Goal: Task Accomplishment & Management: Use online tool/utility

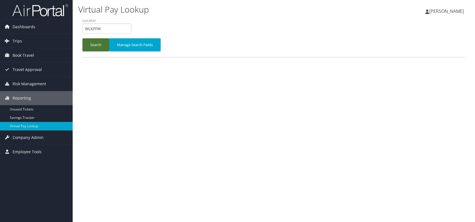
click at [94, 47] on button "Search" at bounding box center [95, 44] width 27 height 13
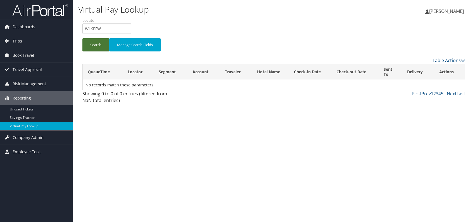
click at [90, 44] on button "Search" at bounding box center [95, 44] width 27 height 13
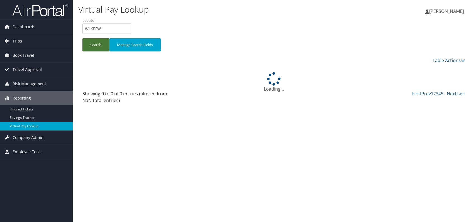
click at [90, 44] on button "Search" at bounding box center [95, 44] width 27 height 13
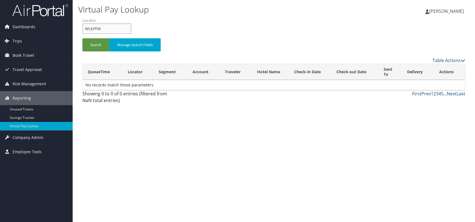
drag, startPoint x: 108, startPoint y: 31, endPoint x: 82, endPoint y: 28, distance: 26.2
click at [82, 28] on input "WLKPFW" at bounding box center [106, 28] width 49 height 10
paste input "SULOXP"
click at [96, 41] on button "Search" at bounding box center [95, 44] width 27 height 13
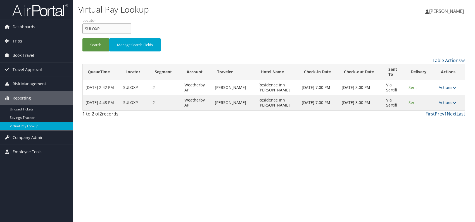
drag, startPoint x: 103, startPoint y: 30, endPoint x: 79, endPoint y: 30, distance: 23.5
click at [82, 30] on form "QueueTime Locator SULOXP Segment Account Traveler Hotel Name Check-in Date Chec…" at bounding box center [273, 37] width 383 height 39
paste input "JTLPKB"
type input "JTLPKB"
click at [94, 49] on button "Search" at bounding box center [95, 44] width 27 height 13
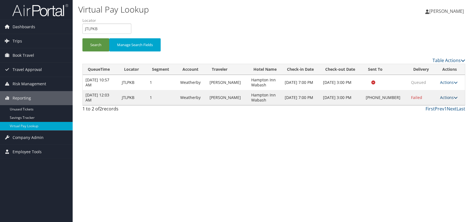
click at [454, 99] on icon at bounding box center [456, 98] width 4 height 4
click at [432, 121] on link "Logs" at bounding box center [430, 119] width 48 height 9
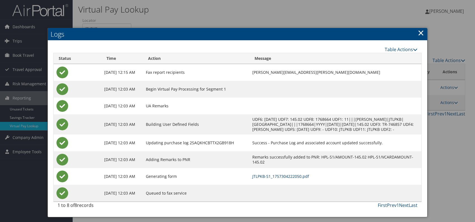
click at [299, 179] on link "JTLPKB-S1_1757304222050.pdf" at bounding box center [280, 175] width 57 height 5
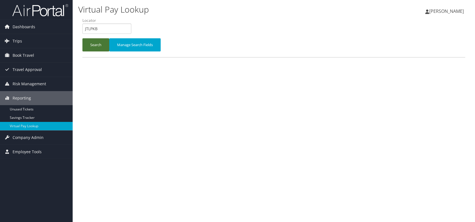
click at [94, 47] on button "Search" at bounding box center [95, 44] width 27 height 13
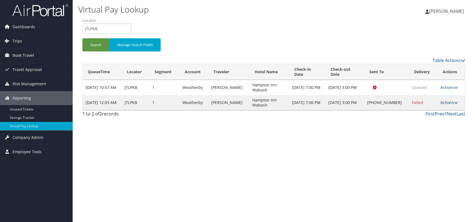
click at [451, 100] on link "Actions" at bounding box center [449, 102] width 18 height 5
click at [425, 107] on link "Resend" at bounding box center [431, 105] width 48 height 9
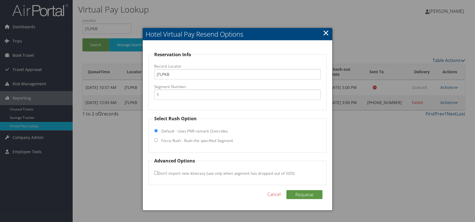
click at [157, 140] on input "Force Rush - Rush the specified Segment" at bounding box center [156, 140] width 4 height 4
radio input "true"
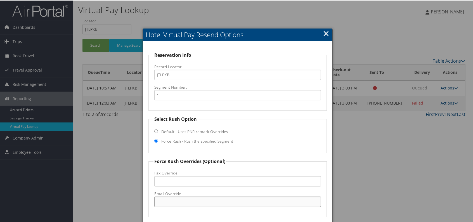
paste input "LAFUS_hampton @hilton.com"
click at [187, 202] on input "LAFUS_hampton @hilton.com" at bounding box center [237, 201] width 166 height 10
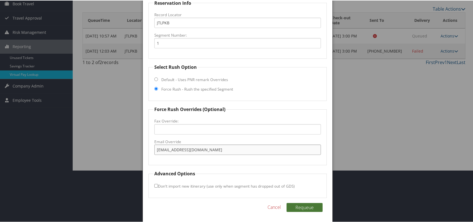
type input "LAFUS_hampton@hilton.com"
click at [309, 203] on button "Requeue" at bounding box center [304, 206] width 36 height 9
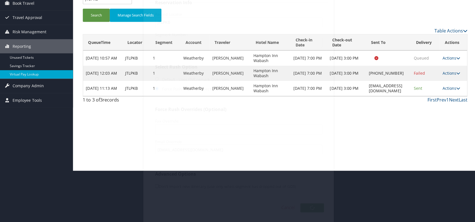
scroll to position [0, 0]
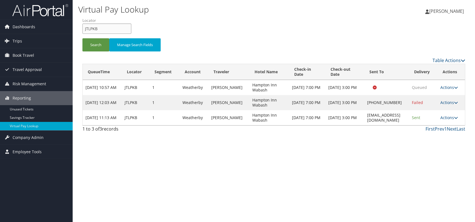
drag, startPoint x: 103, startPoint y: 27, endPoint x: 82, endPoint y: 28, distance: 21.0
click at [82, 28] on form "QueueTime Locator JTLPKB Segment Account Traveler Hotel Name Check-in Date Chec…" at bounding box center [273, 37] width 383 height 39
paste input "ORKPWU"
drag, startPoint x: 94, startPoint y: 28, endPoint x: 101, endPoint y: 34, distance: 8.5
click at [94, 28] on input "ORKPWU" at bounding box center [106, 28] width 49 height 10
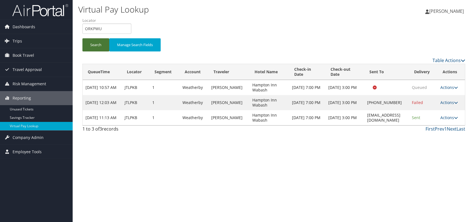
click at [96, 39] on button "Search" at bounding box center [95, 44] width 27 height 13
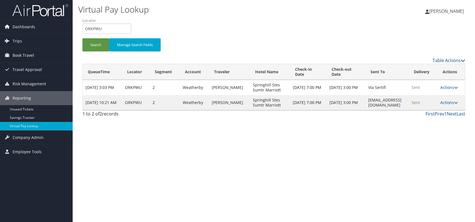
click at [396, 138] on div "Virtual Pay Lookup [PERSON_NAME] [PERSON_NAME] My Settings Travel Agency Contac…" at bounding box center [274, 111] width 402 height 222
drag, startPoint x: 98, startPoint y: 29, endPoint x: 85, endPoint y: 28, distance: 12.3
click at [84, 28] on input "ORKPWU" at bounding box center [106, 28] width 49 height 10
paste input "WSQDBS"
click at [96, 28] on input "WSQDBS" at bounding box center [106, 28] width 49 height 10
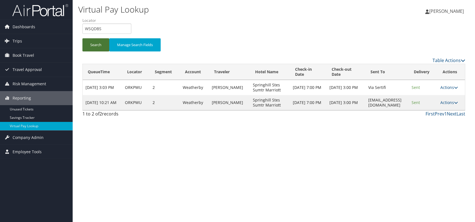
click at [101, 48] on button "Search" at bounding box center [95, 44] width 27 height 13
drag, startPoint x: 91, startPoint y: 29, endPoint x: 80, endPoint y: 30, distance: 10.3
click at [82, 30] on form "QueueTime Locator WSQDBS Segment Account Traveler Hotel Name Check-in Date Chec…" at bounding box center [273, 37] width 383 height 39
paste input "YQCERW"
click at [94, 27] on input "YQCERW" at bounding box center [106, 28] width 49 height 10
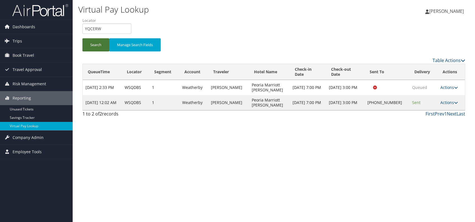
click at [92, 44] on button "Search" at bounding box center [95, 44] width 27 height 13
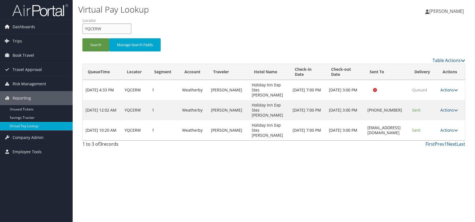
drag, startPoint x: 104, startPoint y: 25, endPoint x: 80, endPoint y: 26, distance: 24.0
click at [82, 26] on form "QueueTime Locator YQCERW Segment Account Traveler Hotel Name Check-in Date Chec…" at bounding box center [273, 37] width 383 height 39
paste input "LGYDQT"
click at [94, 29] on input "LGYDQT" at bounding box center [106, 28] width 49 height 10
type input "LGYDQT"
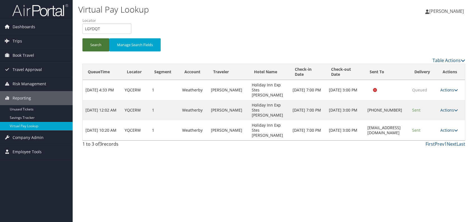
click at [97, 43] on button "Search" at bounding box center [95, 44] width 27 height 13
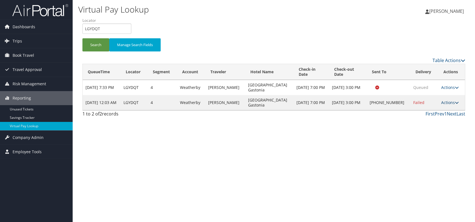
click at [448, 100] on link "Actions" at bounding box center [450, 102] width 18 height 5
click at [426, 118] on link "Logs" at bounding box center [431, 114] width 48 height 9
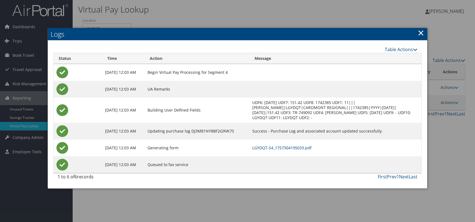
click at [311, 146] on link "LGYDQT-S4_1757304195033.pdf" at bounding box center [281, 147] width 59 height 5
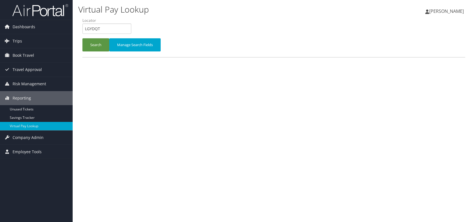
click at [84, 28] on input "LGYDQT" at bounding box center [106, 28] width 49 height 10
click at [94, 28] on input "FIGVBS" at bounding box center [106, 28] width 49 height 10
type input "FIGVBS"
click at [95, 44] on button "Search" at bounding box center [95, 44] width 27 height 13
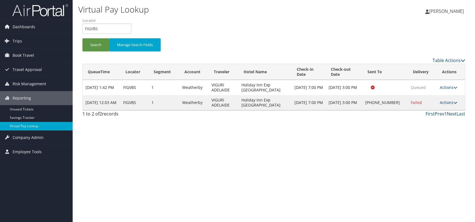
click at [445, 104] on link "Actions" at bounding box center [449, 102] width 18 height 5
click at [423, 120] on link "Logs" at bounding box center [431, 119] width 48 height 9
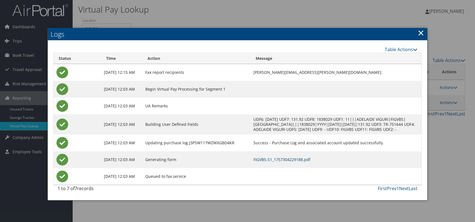
click at [294, 162] on link "FIGVBS-S1_1757304229188.pdf" at bounding box center [281, 159] width 57 height 5
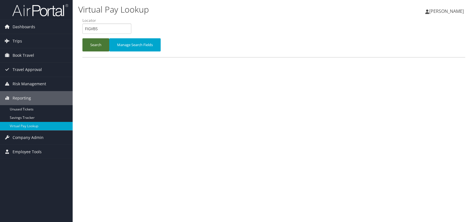
click at [94, 48] on button "Search" at bounding box center [95, 44] width 27 height 13
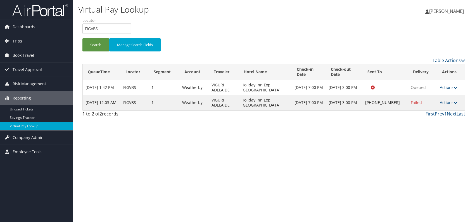
click at [450, 102] on link "Actions" at bounding box center [449, 102] width 18 height 5
click at [434, 111] on link "Resend" at bounding box center [431, 110] width 48 height 9
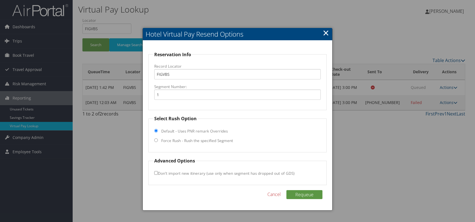
click at [157, 140] on input "Force Rush - Rush the specified Segment" at bounding box center [156, 140] width 4 height 4
radio input "true"
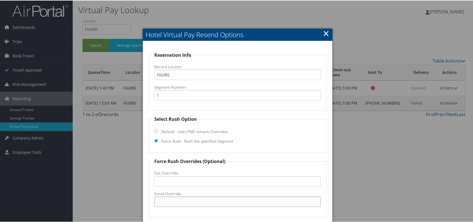
click at [163, 199] on input "Email Override" at bounding box center [237, 201] width 166 height 10
paste input "Mike.Myers@glmghotels.com"
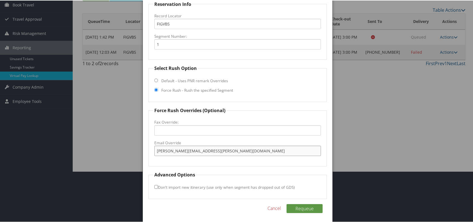
scroll to position [52, 0]
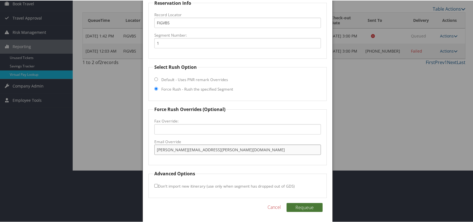
type input "Mike.Myers@glmghotels.com"
click at [301, 205] on button "Requeue" at bounding box center [304, 206] width 36 height 9
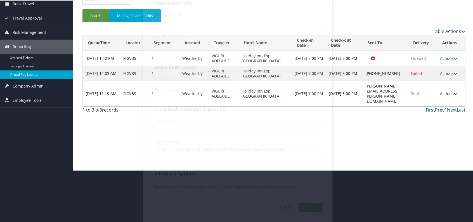
scroll to position [0, 0]
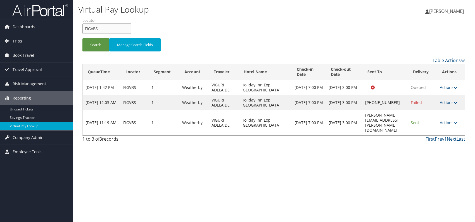
click at [75, 28] on div "Virtual Pay Lookup [PERSON_NAME] [PERSON_NAME] My Settings Travel Agency Contac…" at bounding box center [274, 111] width 402 height 222
paste input "AFEFGP"
click at [98, 46] on button "Search" at bounding box center [95, 44] width 27 height 13
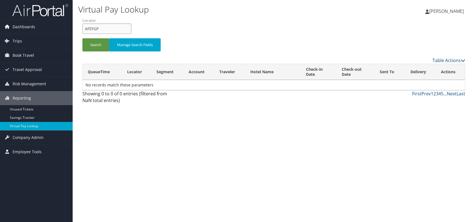
click at [94, 31] on input "AFEFGP" at bounding box center [106, 28] width 49 height 10
type input "AFEFGP"
click at [97, 42] on button "Search" at bounding box center [95, 44] width 27 height 13
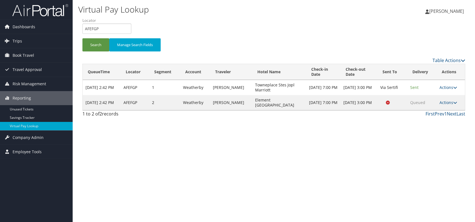
click at [207, 141] on div "Virtual Pay Lookup [PERSON_NAME] [PERSON_NAME] My Settings Travel Agency Contac…" at bounding box center [274, 111] width 402 height 222
click at [454, 103] on icon at bounding box center [455, 103] width 4 height 4
click at [431, 119] on link "Logs" at bounding box center [437, 119] width 35 height 9
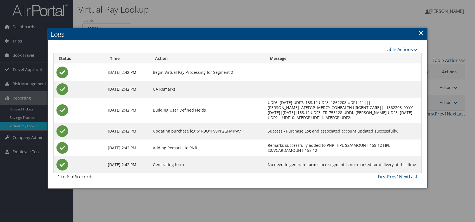
click at [421, 35] on link "×" at bounding box center [421, 32] width 6 height 11
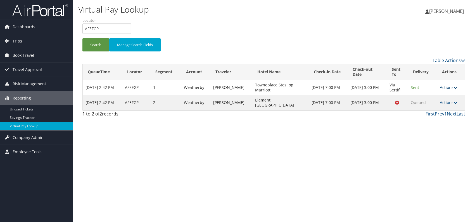
click at [452, 87] on link "Actions" at bounding box center [449, 87] width 18 height 5
click at [427, 107] on link "Logs" at bounding box center [437, 104] width 35 height 9
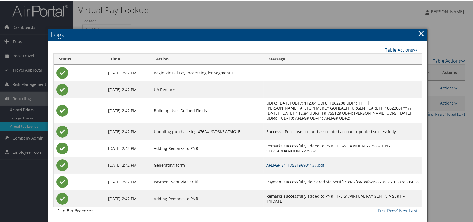
click at [305, 167] on link "AFEFGP-S1_1755196931137.pdf" at bounding box center [295, 164] width 58 height 5
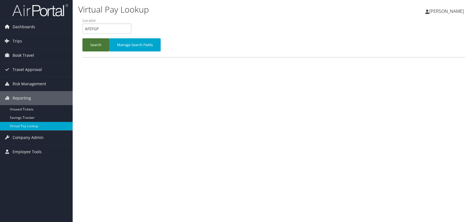
drag, startPoint x: 82, startPoint y: 40, endPoint x: 87, endPoint y: 44, distance: 5.9
click at [83, 41] on button "Search" at bounding box center [95, 44] width 27 height 13
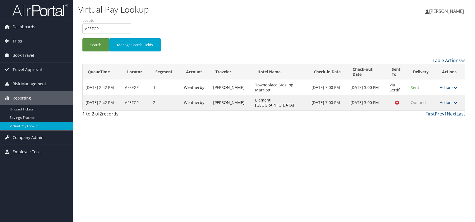
click at [456, 106] on td "Actions Resend Logs View Itinerary" at bounding box center [451, 102] width 28 height 15
click at [452, 102] on link "Actions" at bounding box center [449, 102] width 18 height 5
click at [381, 149] on div "Virtual Pay Lookup [PERSON_NAME] [PERSON_NAME] My Settings Travel Agency Contac…" at bounding box center [274, 111] width 402 height 222
click at [453, 100] on link "Actions" at bounding box center [449, 102] width 18 height 5
drag, startPoint x: 249, startPoint y: 101, endPoint x: 296, endPoint y: 102, distance: 47.2
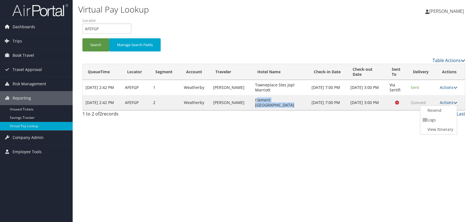
click at [296, 102] on td "Element [GEOGRAPHIC_DATA]" at bounding box center [280, 102] width 56 height 15
click at [297, 102] on td "Element [GEOGRAPHIC_DATA]" at bounding box center [280, 102] width 56 height 15
drag, startPoint x: 297, startPoint y: 102, endPoint x: 249, endPoint y: 102, distance: 47.5
click at [252, 102] on td "Element [GEOGRAPHIC_DATA]" at bounding box center [280, 102] width 56 height 15
copy td "Element Springfield South"
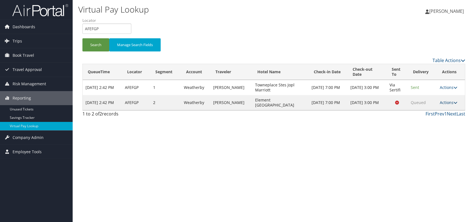
click at [450, 104] on link "Actions" at bounding box center [449, 102] width 18 height 5
click at [438, 112] on link "Resend" at bounding box center [437, 110] width 35 height 9
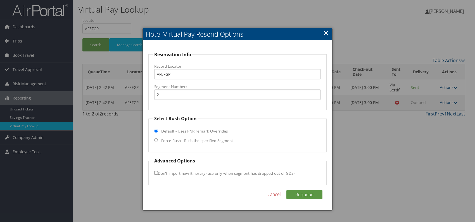
click at [156, 141] on input "Force Rush - Rush the specified Segment" at bounding box center [156, 140] width 4 height 4
radio input "true"
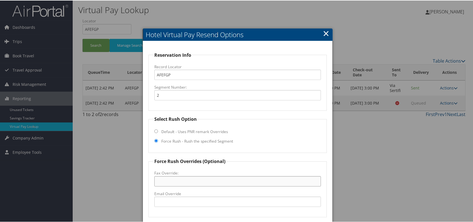
paste input "417-290-9040"
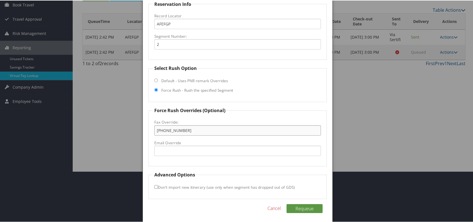
scroll to position [52, 0]
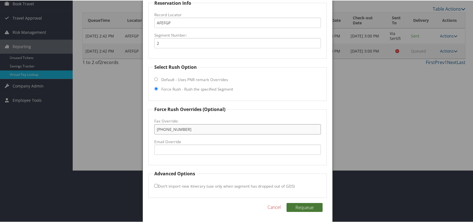
type input "417-290-9040"
drag, startPoint x: 304, startPoint y: 204, endPoint x: 297, endPoint y: 202, distance: 6.7
click at [302, 204] on button "Requeue" at bounding box center [304, 206] width 36 height 9
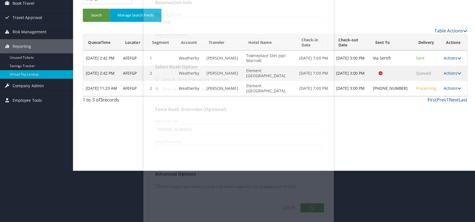
scroll to position [0, 0]
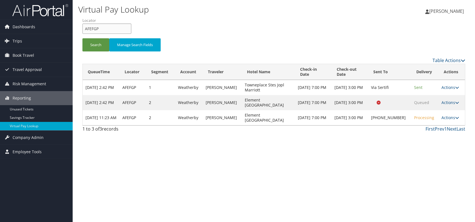
drag, startPoint x: 103, startPoint y: 23, endPoint x: 81, endPoint y: 28, distance: 22.9
click at [82, 28] on form "QueueTime Locator AFEFGP Segment Account Traveler Hotel Name Check-in Date Chec…" at bounding box center [273, 37] width 383 height 39
drag, startPoint x: 84, startPoint y: 28, endPoint x: 197, endPoint y: 21, distance: 113.9
click at [197, 21] on div "Search Manage Search Fields" at bounding box center [273, 37] width 391 height 39
drag, startPoint x: 98, startPoint y: 28, endPoint x: 85, endPoint y: 29, distance: 12.9
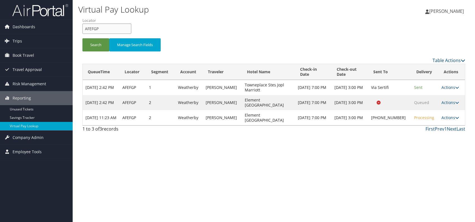
click at [85, 29] on input "AFEFGP" at bounding box center [106, 28] width 49 height 10
paste input "KSSGEA"
click at [96, 44] on button "Search" at bounding box center [95, 44] width 27 height 13
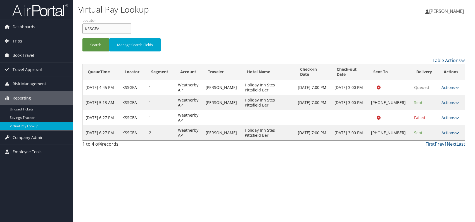
drag, startPoint x: 99, startPoint y: 32, endPoint x: 82, endPoint y: 32, distance: 17.6
click at [82, 32] on form "QueueTime Locator KSSGEA Segment Account Traveler Hotel Name Check-in Date Chec…" at bounding box center [273, 37] width 383 height 39
paste input "OWQHZP"
click at [92, 45] on button "Search" at bounding box center [95, 44] width 27 height 13
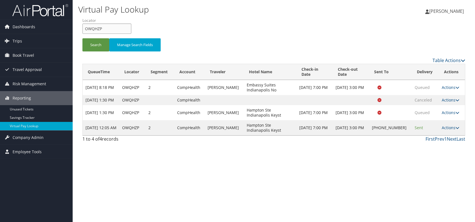
drag, startPoint x: 99, startPoint y: 27, endPoint x: 87, endPoint y: 28, distance: 11.8
click at [84, 28] on input "OWQHZP" at bounding box center [106, 28] width 49 height 10
paste input "FFZBEW"
click at [94, 27] on input "FFZBEW" at bounding box center [106, 28] width 49 height 10
type input "FFZBEW"
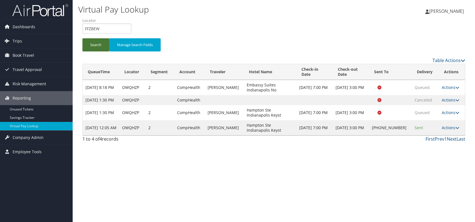
click at [95, 48] on button "Search" at bounding box center [95, 44] width 27 height 13
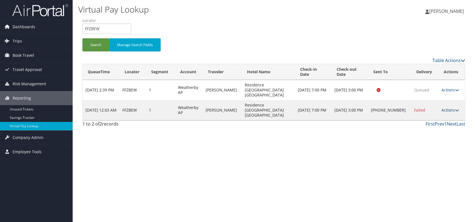
click at [448, 107] on link "Actions" at bounding box center [450, 109] width 18 height 5
click at [414, 126] on link "Logs" at bounding box center [432, 122] width 48 height 9
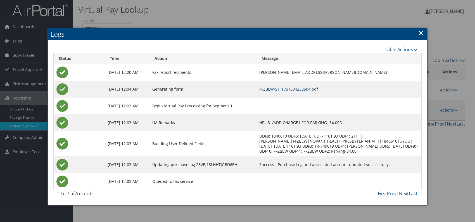
click at [281, 90] on link "FFZBEW-S1_1757304238504.pdf" at bounding box center [288, 88] width 59 height 5
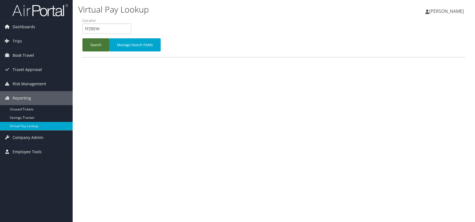
click at [97, 46] on button "Search" at bounding box center [95, 44] width 27 height 13
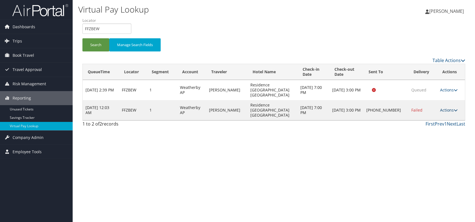
click at [445, 107] on link "Actions" at bounding box center [449, 109] width 18 height 5
click at [429, 110] on link "Resend" at bounding box center [431, 110] width 48 height 9
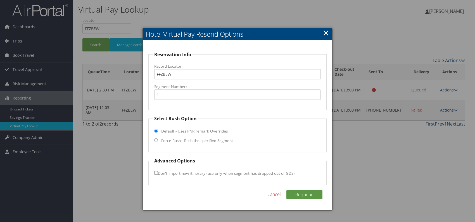
click at [155, 141] on input "Force Rush - Rush the specified Segment" at bounding box center [156, 140] width 4 height 4
radio input "true"
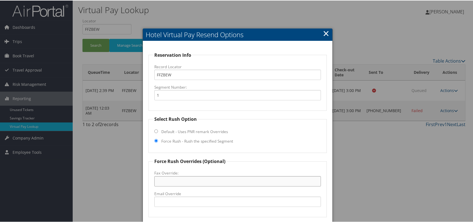
paste input "[PHONE_NUMBER]"
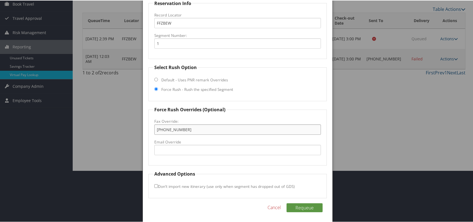
scroll to position [52, 0]
type input "[PHONE_NUMBER]"
click at [303, 207] on button "Requeue" at bounding box center [304, 206] width 36 height 9
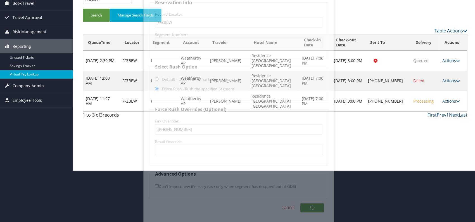
scroll to position [0, 0]
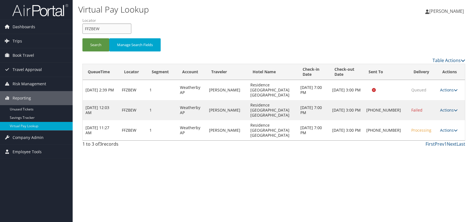
drag, startPoint x: 84, startPoint y: 28, endPoint x: 80, endPoint y: 28, distance: 3.6
click at [82, 28] on form "QueueTime Locator FFZBEW Segment Account Traveler Hotel Name Check-in Date Chec…" at bounding box center [273, 37] width 383 height 39
paste input "CJQCAI"
click at [93, 46] on button "Search" at bounding box center [95, 44] width 27 height 13
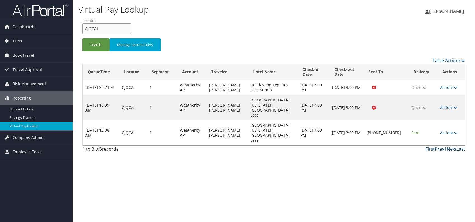
drag, startPoint x: 111, startPoint y: 23, endPoint x: 87, endPoint y: 27, distance: 24.1
click at [87, 27] on input "CJQCAI" at bounding box center [106, 28] width 49 height 10
type input "C"
paste input "YZHFVI"
click at [94, 27] on input "YZHFVI" at bounding box center [106, 28] width 49 height 10
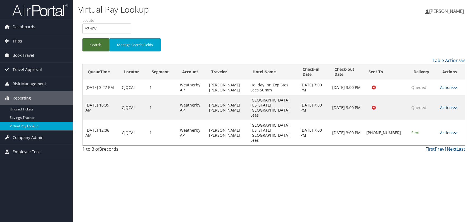
click at [94, 45] on button "Search" at bounding box center [95, 44] width 27 height 13
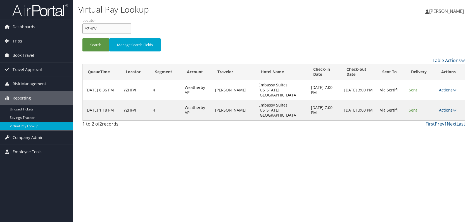
drag, startPoint x: 101, startPoint y: 29, endPoint x: 84, endPoint y: 29, distance: 17.3
click at [84, 29] on input "YZHFVI" at bounding box center [106, 28] width 49 height 10
paste input "LGPQNL"
click at [91, 47] on button "Search" at bounding box center [95, 44] width 27 height 13
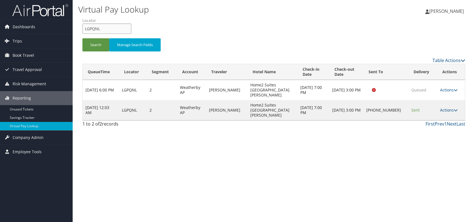
drag, startPoint x: 100, startPoint y: 28, endPoint x: 88, endPoint y: 28, distance: 11.8
click at [84, 29] on input "LGPQNL" at bounding box center [106, 28] width 49 height 10
paste input "DZPBG"
click at [94, 44] on button "Search" at bounding box center [95, 44] width 27 height 13
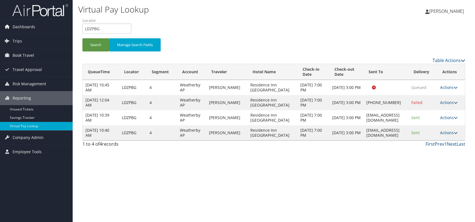
drag, startPoint x: 225, startPoint y: 157, endPoint x: 217, endPoint y: 88, distance: 69.7
click at [228, 157] on div "Virtual Pay Lookup [PERSON_NAME] [PERSON_NAME] My Settings Travel Agency Contac…" at bounding box center [274, 111] width 402 height 222
drag, startPoint x: 92, startPoint y: 28, endPoint x: 85, endPoint y: 28, distance: 7.5
click at [85, 28] on input "LDZPBG" at bounding box center [106, 28] width 49 height 10
paste input "YVZSGJ"
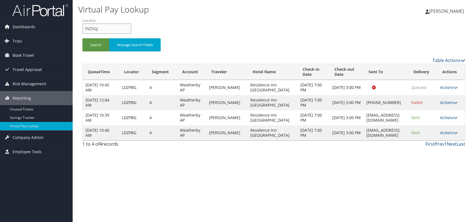
drag, startPoint x: 94, startPoint y: 27, endPoint x: 97, endPoint y: 32, distance: 6.4
click at [94, 27] on input "YVZSGJ" at bounding box center [106, 28] width 49 height 10
type input "YVZSGJ"
click at [95, 47] on button "Search" at bounding box center [95, 44] width 27 height 13
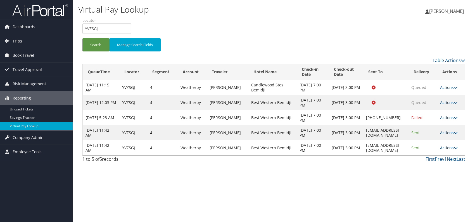
click at [456, 148] on icon at bounding box center [456, 148] width 4 height 4
click at [437, 164] on link "Logs" at bounding box center [439, 164] width 35 height 9
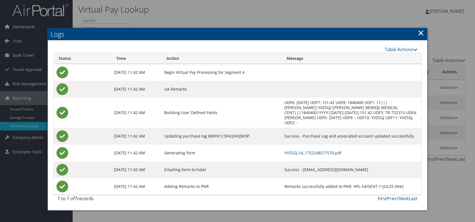
click at [320, 144] on td "YVZSGJ-S4_1752248577570.pdf" at bounding box center [352, 152] width 140 height 17
click at [320, 150] on link "YVZSGJ-S4_1752248577570.pdf" at bounding box center [312, 152] width 57 height 5
